Goal: Information Seeking & Learning: Learn about a topic

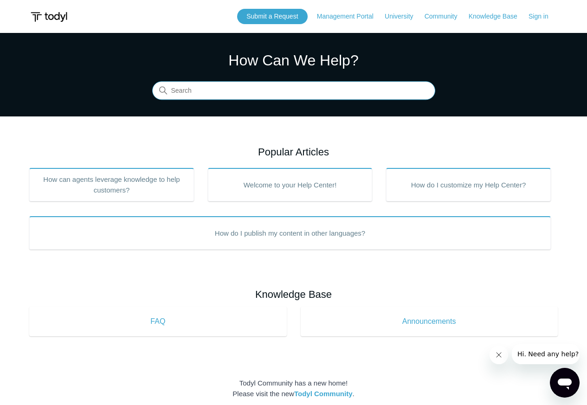
click at [176, 91] on input "Search" at bounding box center [293, 91] width 283 height 19
paste input "linux"
type input "linux"
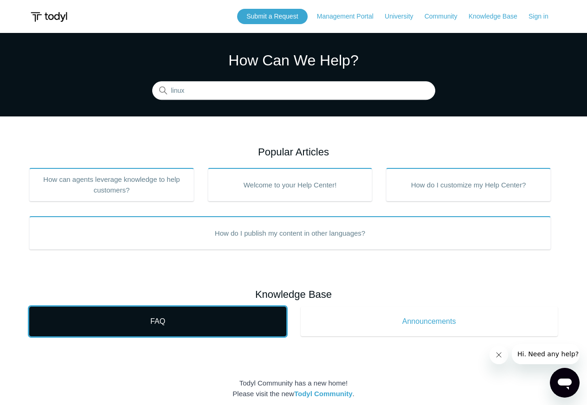
click at [143, 323] on span "FAQ" at bounding box center [157, 321] width 229 height 11
click at [156, 325] on span "FAQ" at bounding box center [157, 321] width 229 height 11
